Goal: Task Accomplishment & Management: Use online tool/utility

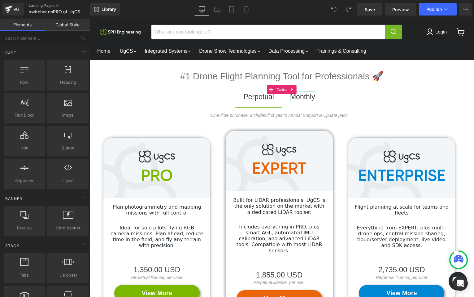
click at [302, 97] on div "Monthly" at bounding box center [302, 96] width 25 height 11
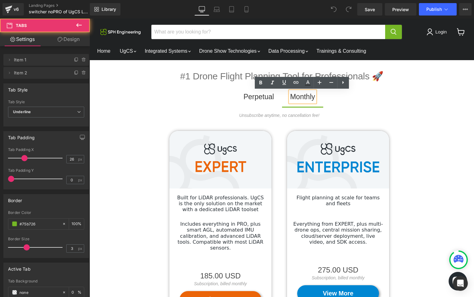
click at [281, 91] on span "Perpetual Text Block" at bounding box center [258, 98] width 47 height 15
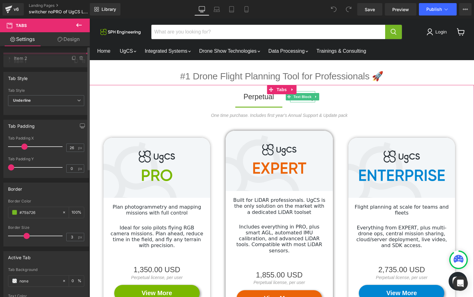
drag, startPoint x: 37, startPoint y: 72, endPoint x: 39, endPoint y: 57, distance: 14.6
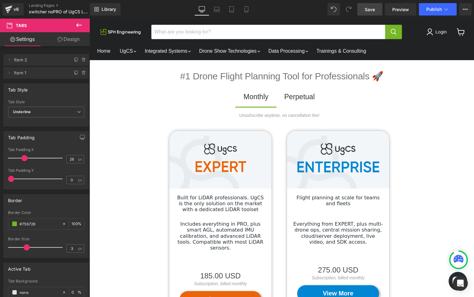
click at [373, 8] on span "Save" at bounding box center [370, 9] width 10 height 7
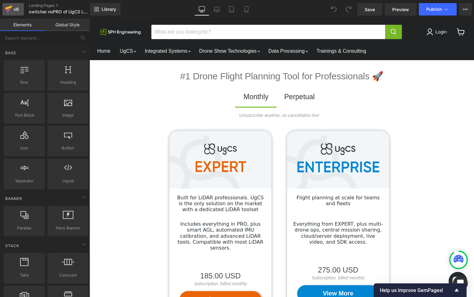
click at [14, 10] on div "v6" at bounding box center [16, 9] width 8 height 8
